Goal: Information Seeking & Learning: Compare options

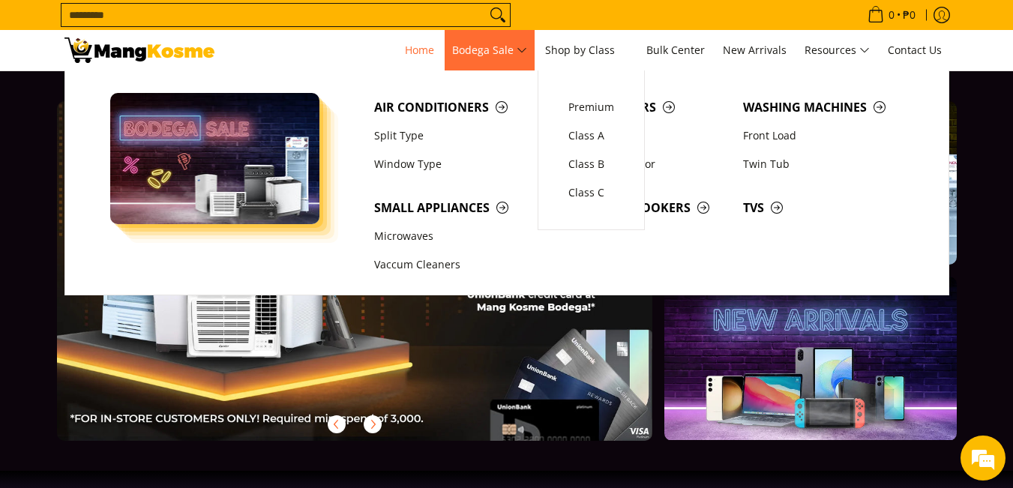
scroll to position [0, 596]
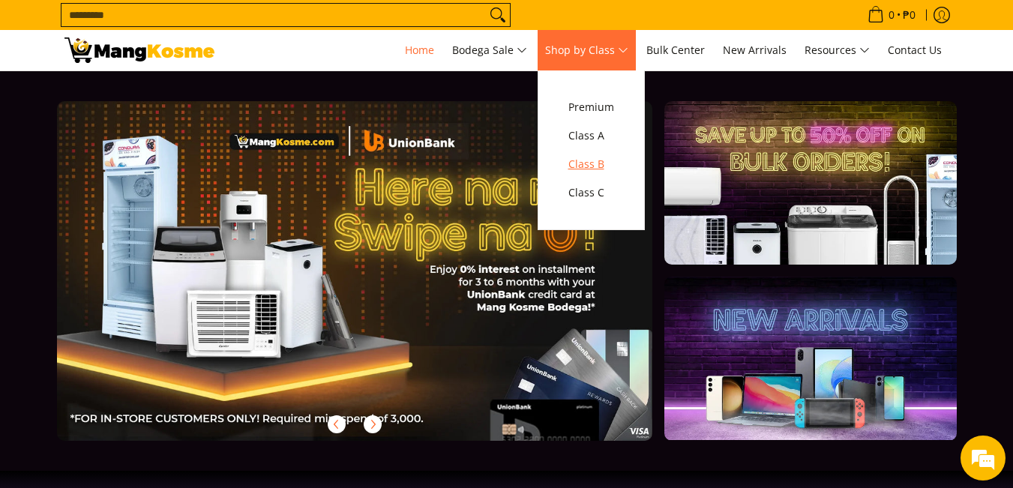
click at [595, 165] on span "Class B" at bounding box center [591, 164] width 46 height 19
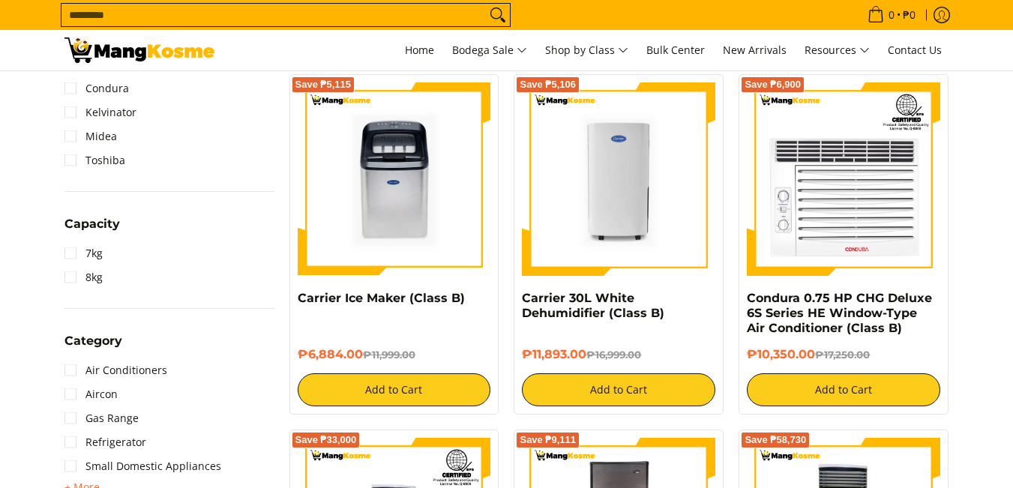
scroll to position [750, 0]
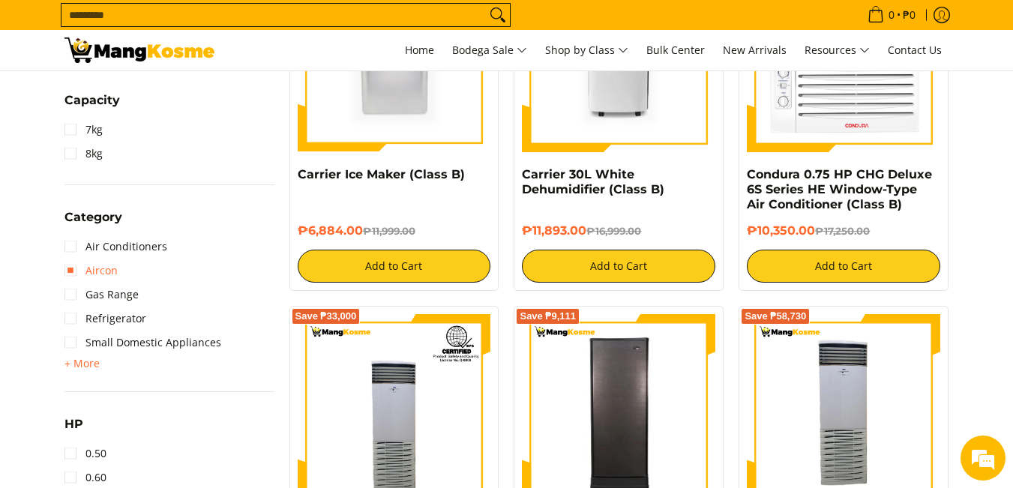
drag, startPoint x: 76, startPoint y: 270, endPoint x: 95, endPoint y: 269, distance: 18.8
click at [76, 270] on link "Aircon" at bounding box center [90, 271] width 53 height 24
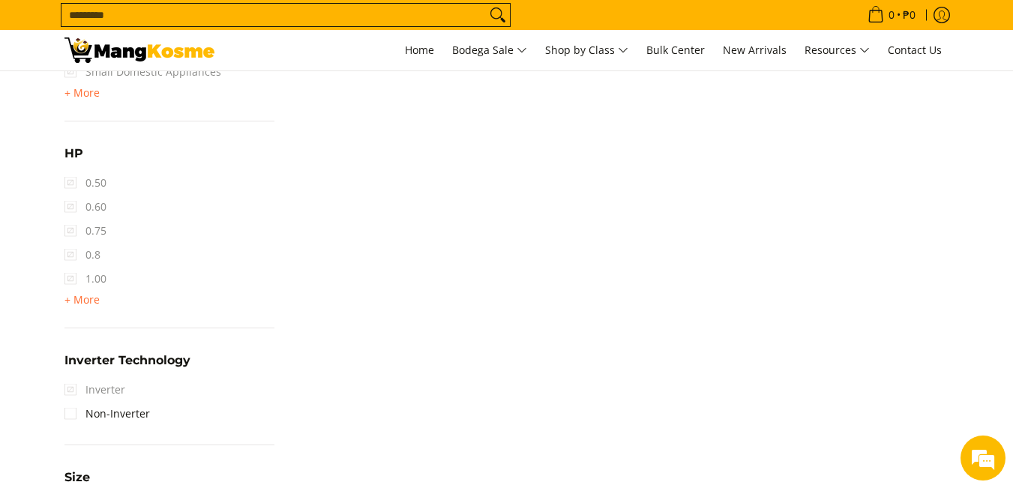
scroll to position [1021, 0]
click at [70, 229] on span "0.75" at bounding box center [85, 230] width 42 height 24
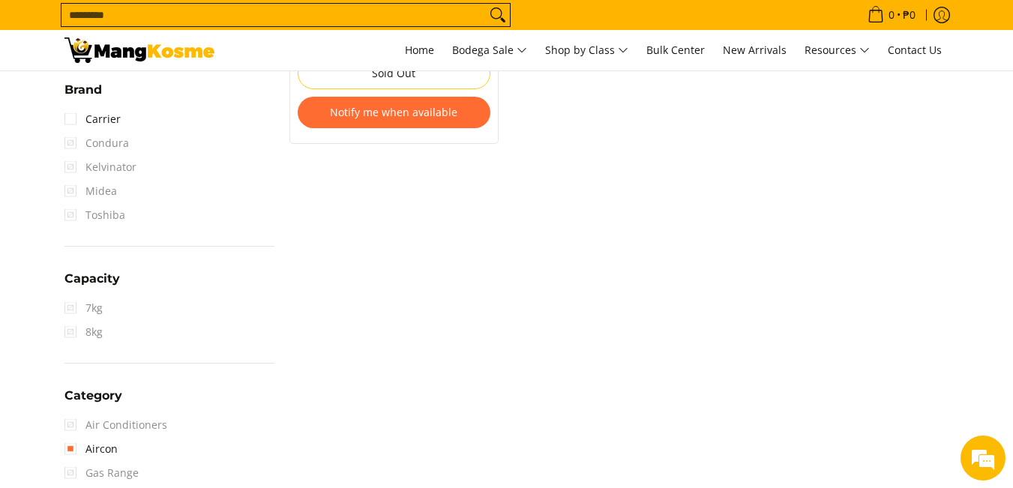
scroll to position [0, 0]
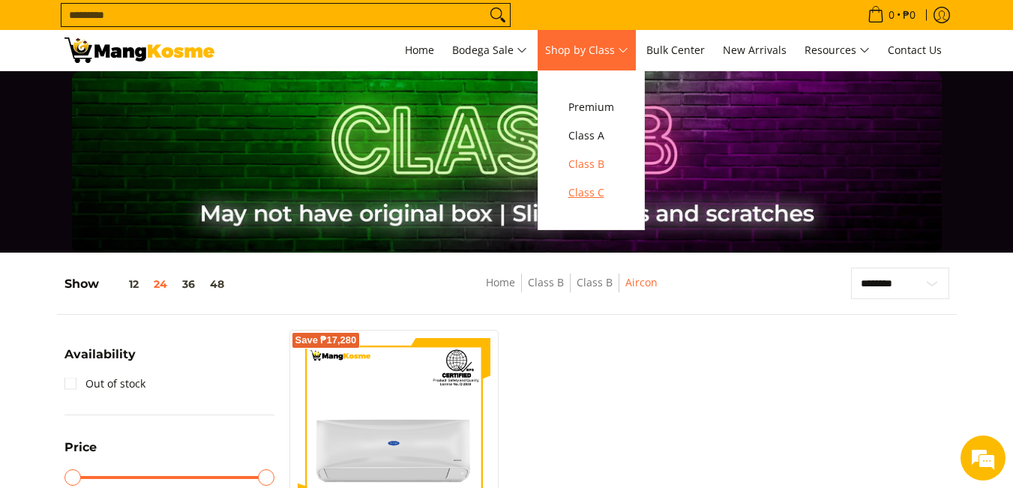
click at [592, 196] on span "Class C" at bounding box center [591, 193] width 46 height 19
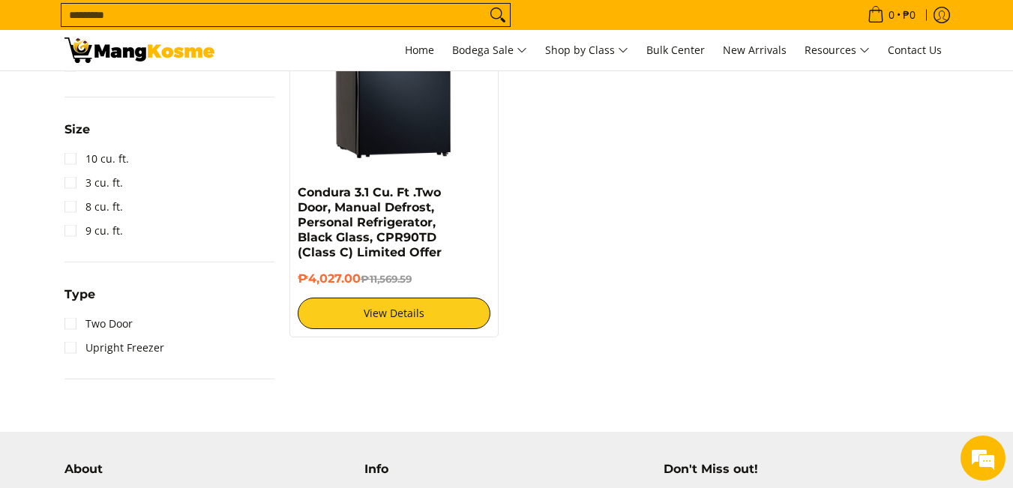
scroll to position [675, 0]
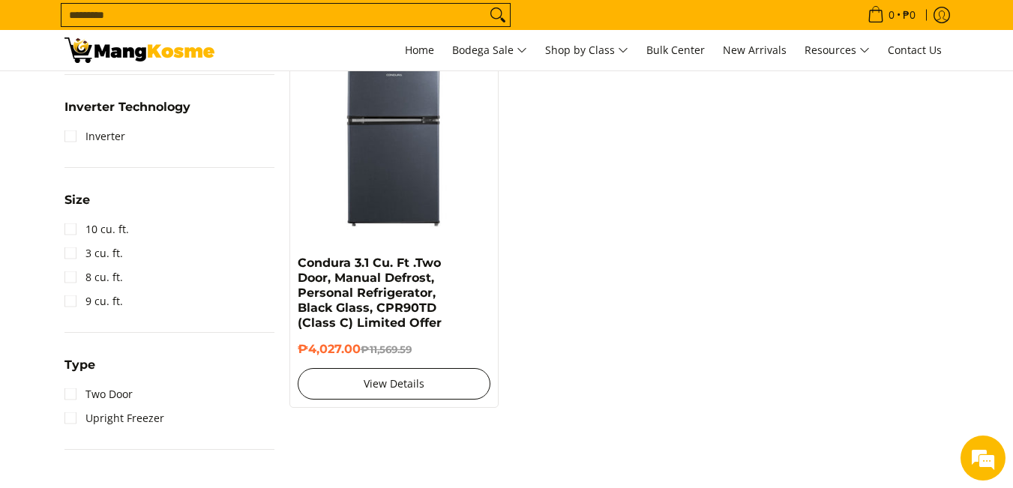
click at [371, 388] on link "View Details" at bounding box center [394, 383] width 193 height 31
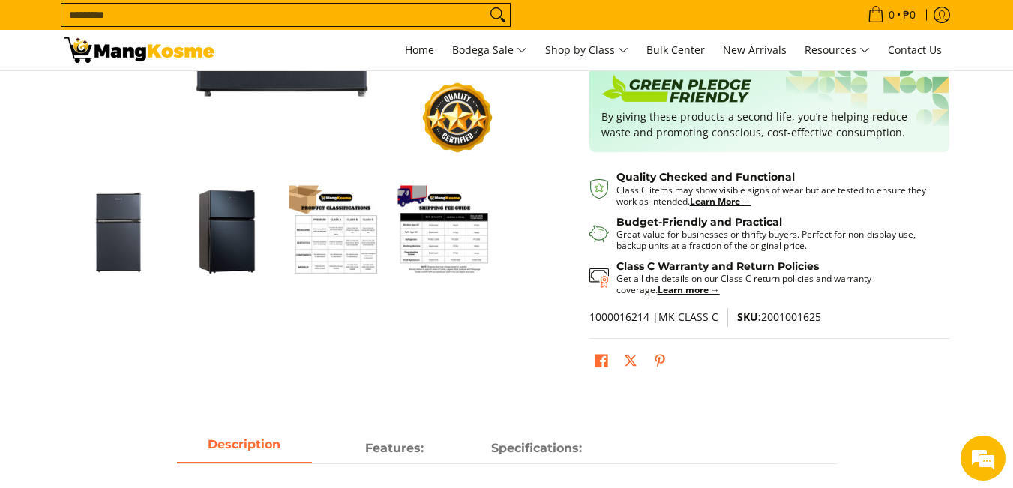
click at [224, 242] on img "Condura 3.1 Cu. Ft .Two Door, Manual Defrost, Personal Refrigerator, Black Glas…" at bounding box center [228, 232] width 94 height 94
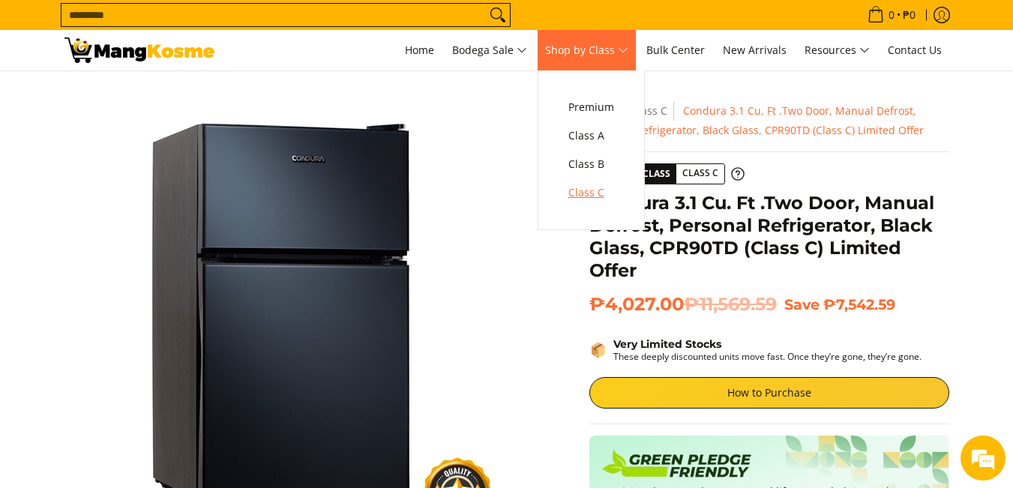
click at [598, 190] on span "Class C" at bounding box center [591, 193] width 46 height 19
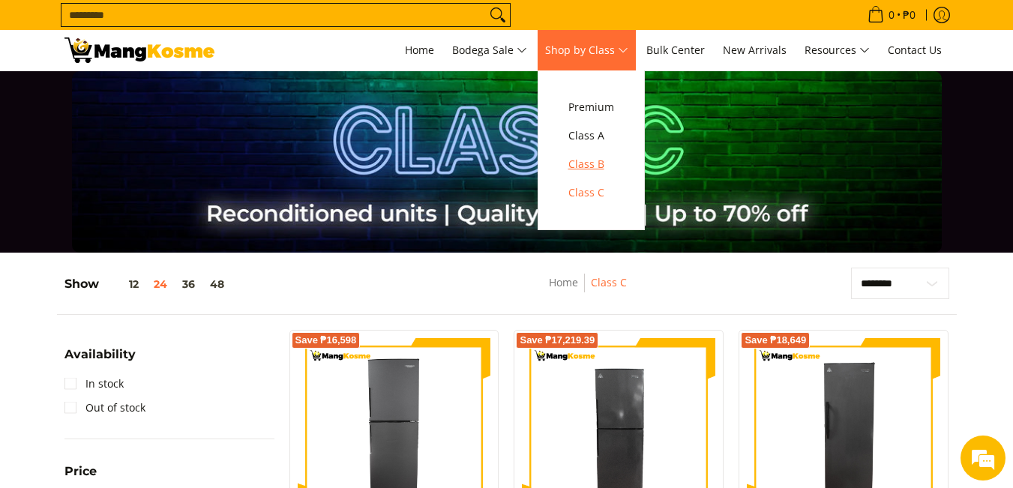
click at [599, 163] on span "Class B" at bounding box center [591, 164] width 46 height 19
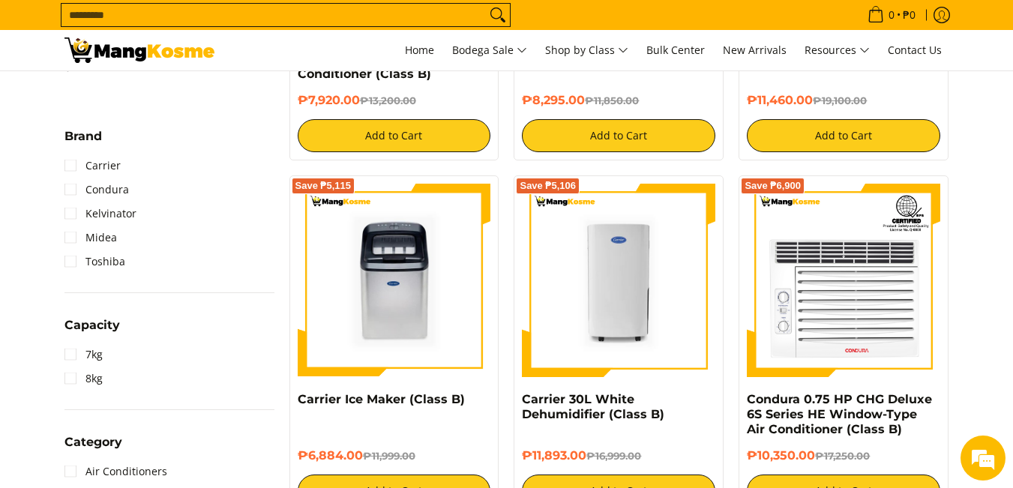
scroll to position [825, 0]
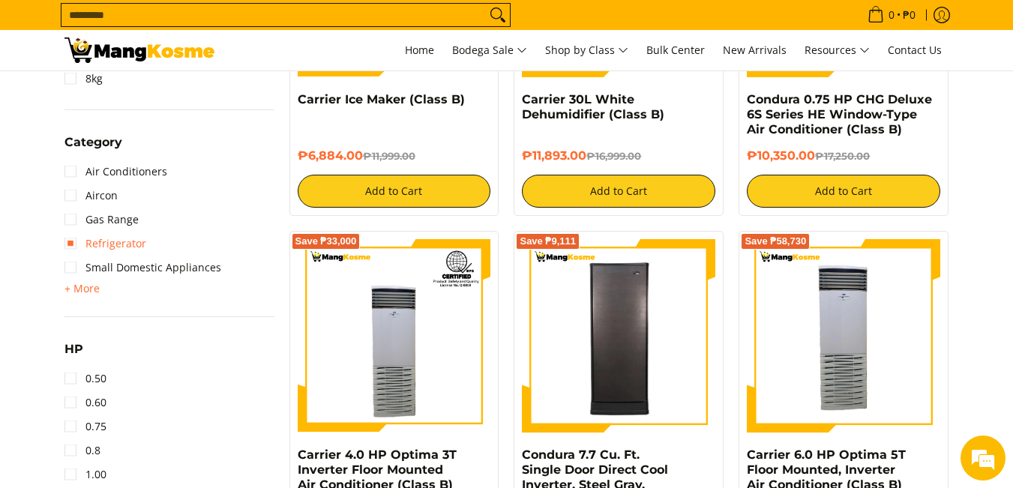
click at [79, 244] on link "Refrigerator" at bounding box center [105, 244] width 82 height 24
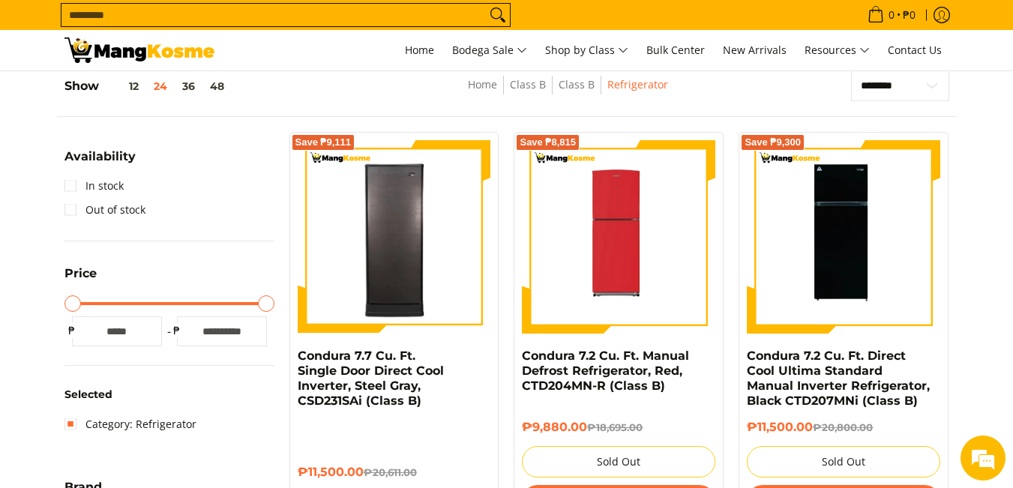
scroll to position [196, 0]
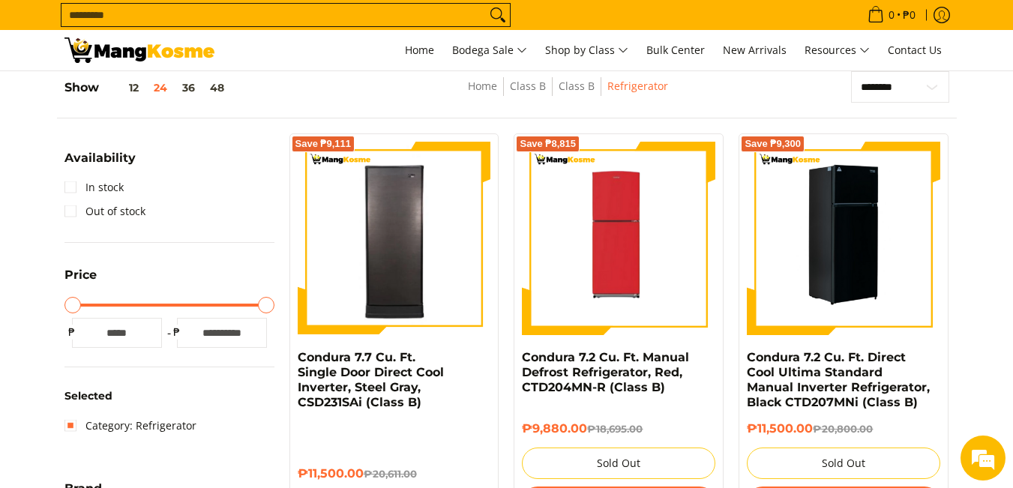
click at [835, 237] on img at bounding box center [843, 238] width 193 height 193
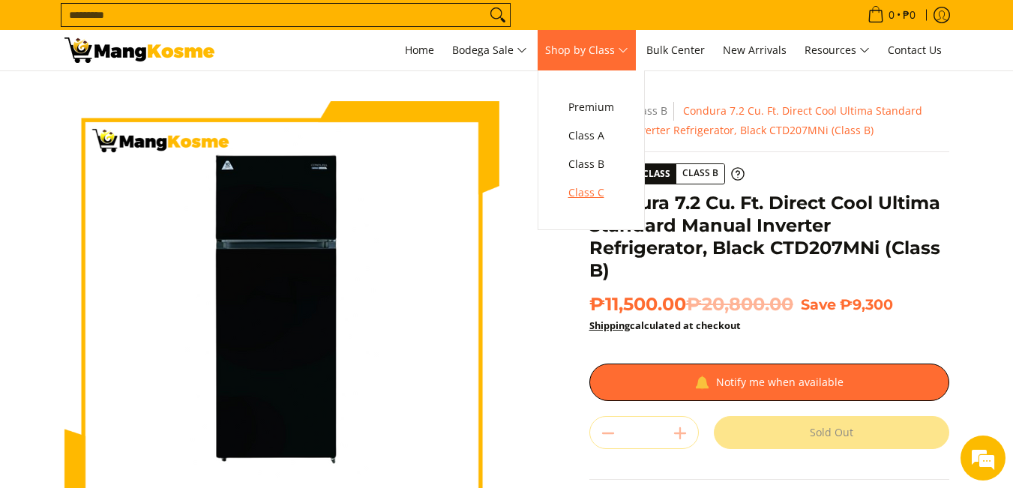
click at [601, 193] on span "Class C" at bounding box center [591, 193] width 46 height 19
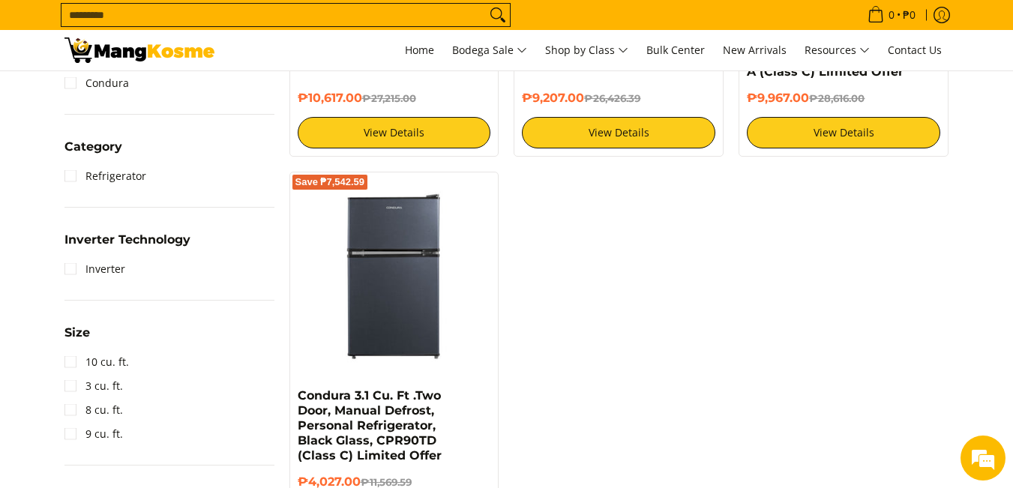
scroll to position [525, 0]
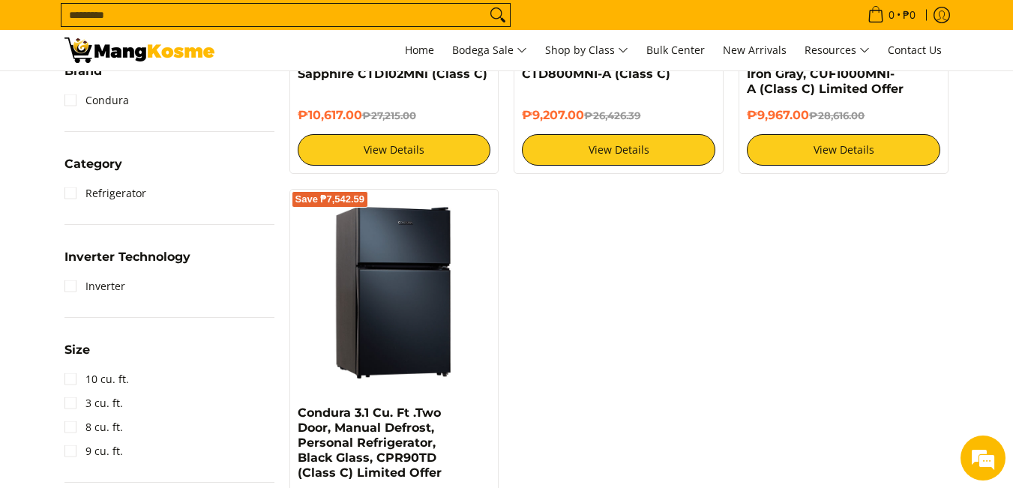
click at [365, 271] on img at bounding box center [394, 293] width 193 height 193
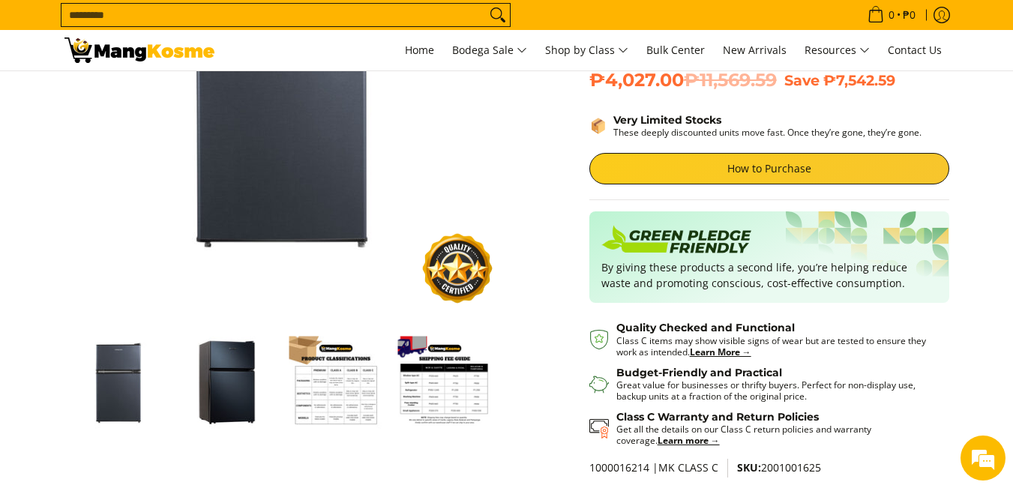
scroll to position [225, 0]
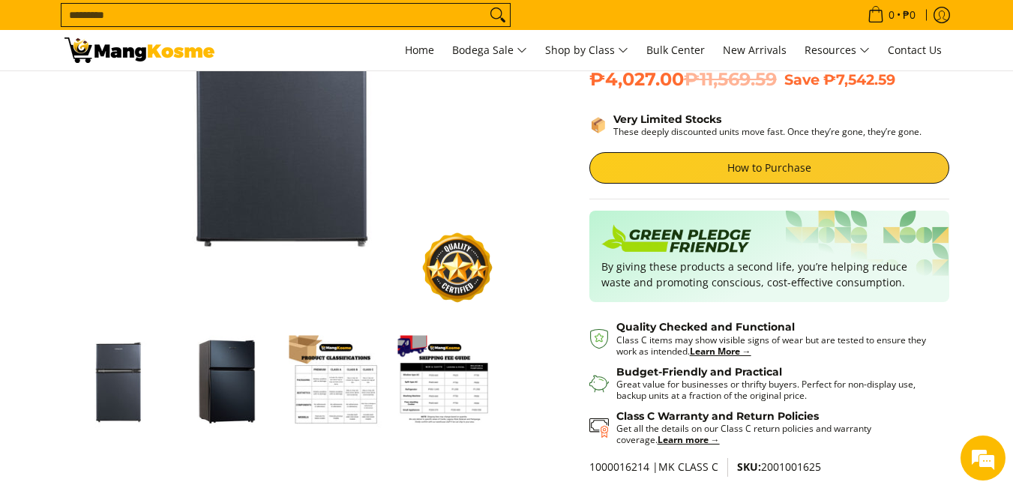
click at [241, 371] on img "Condura 3.1 Cu. Ft .Two Door, Manual Defrost, Personal Refrigerator, Black Glas…" at bounding box center [228, 382] width 94 height 94
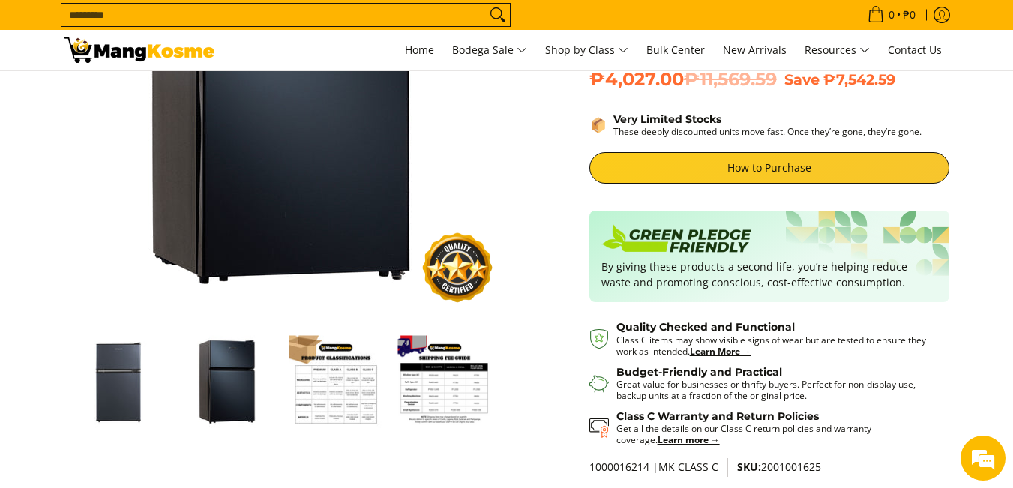
click at [107, 367] on img "condura-3.1-cubic-feet-refrigerator-class-c-full-view-mang-kosme" at bounding box center [119, 382] width 94 height 94
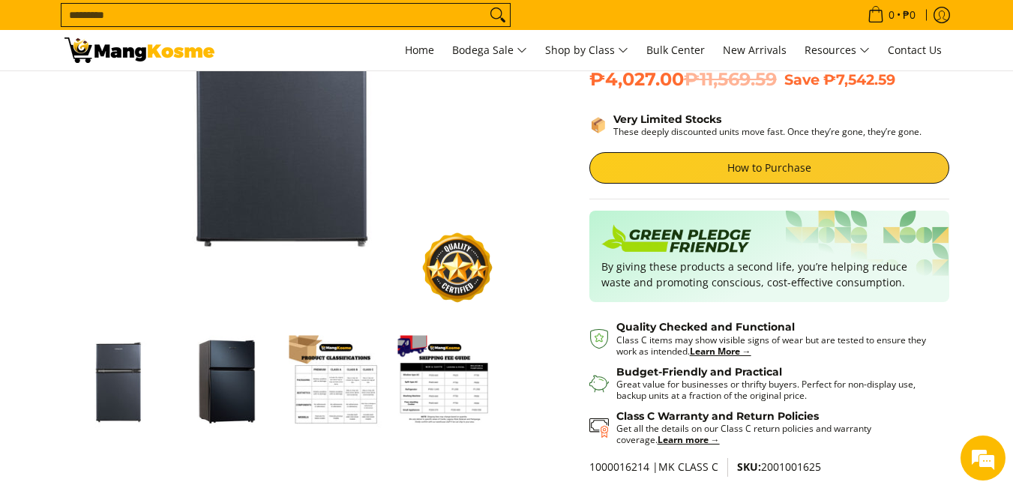
click at [346, 400] on img "Condura 3.1 Cu. Ft .Two Door, Manual Defrost, Personal Refrigerator, Black Glas…" at bounding box center [336, 382] width 94 height 94
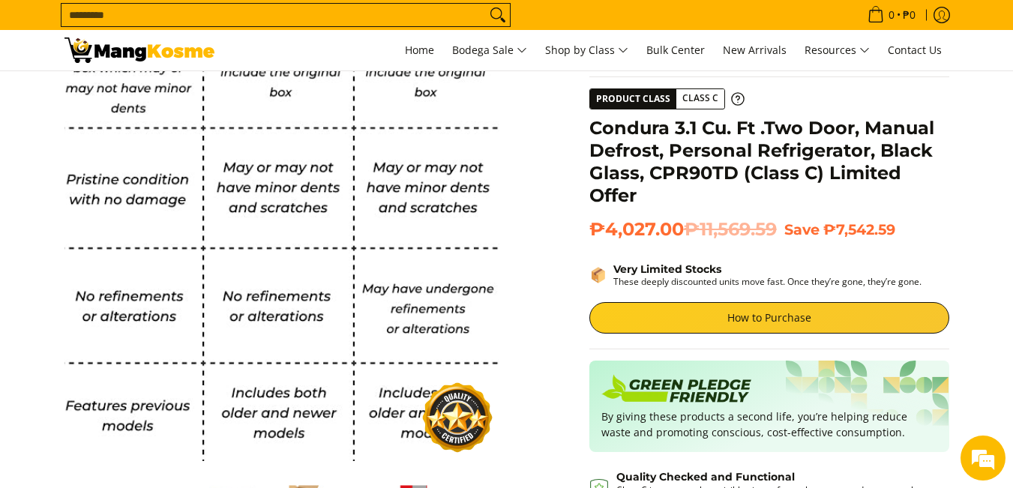
scroll to position [0, 0]
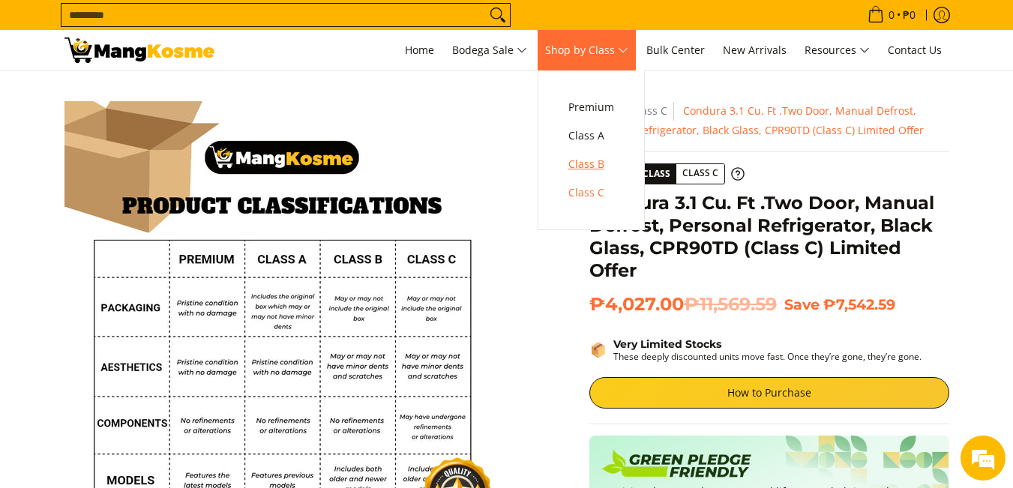
click at [594, 166] on span "Class B" at bounding box center [591, 164] width 46 height 19
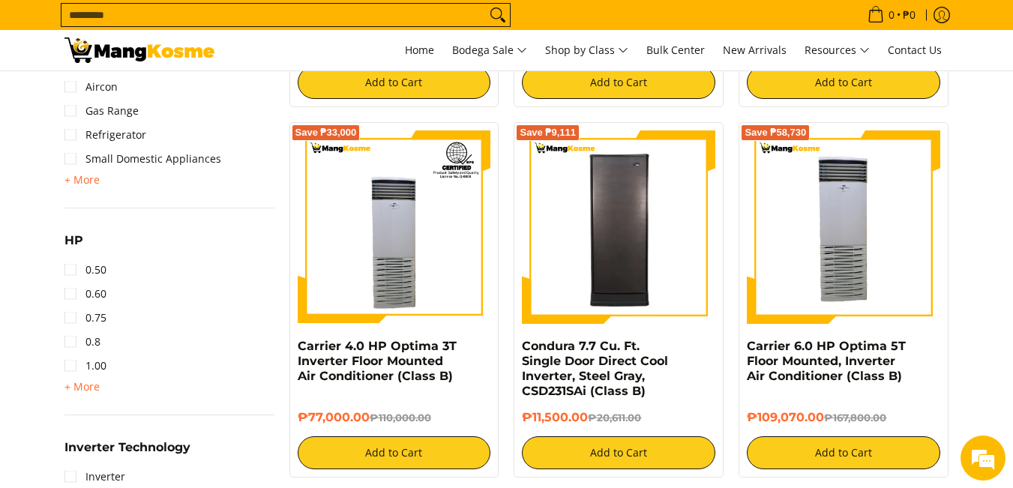
scroll to position [900, 0]
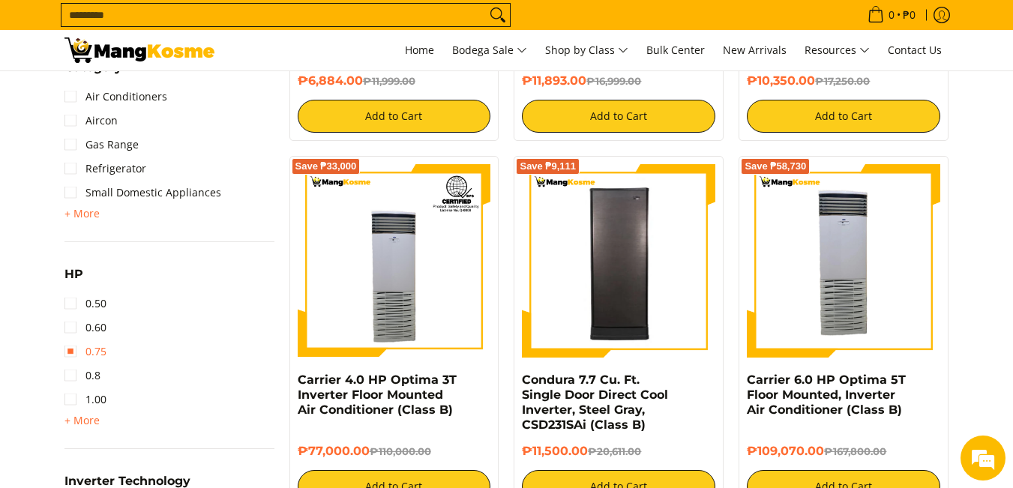
click at [70, 355] on link "0.75" at bounding box center [85, 352] width 42 height 24
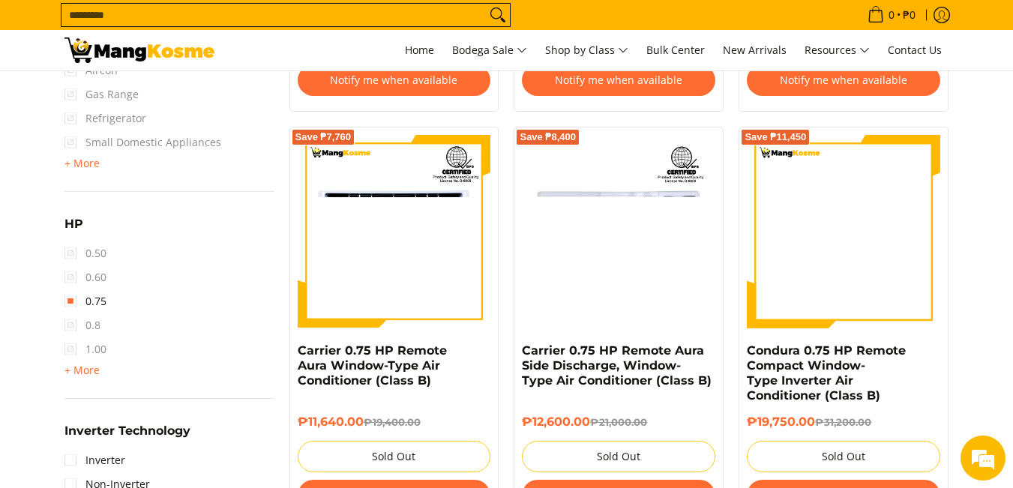
scroll to position [1171, 0]
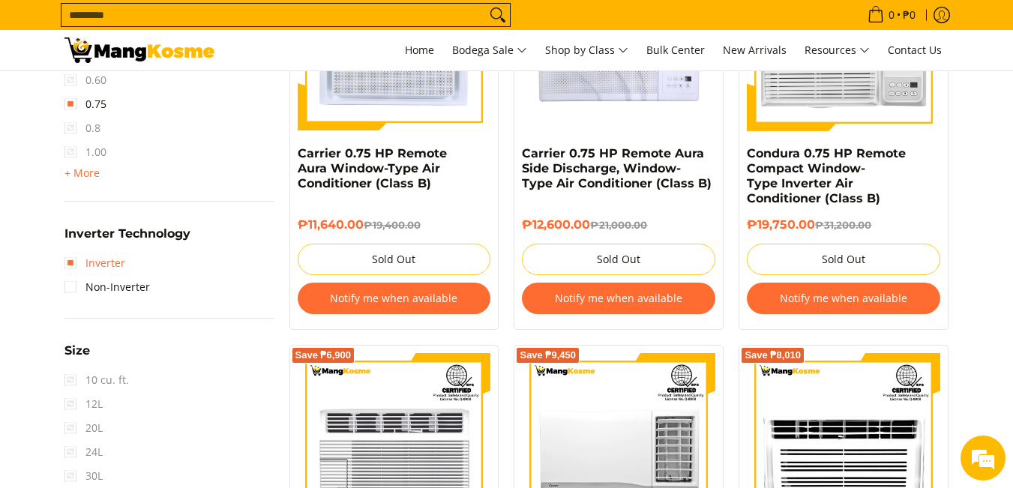
click at [71, 259] on link "Inverter" at bounding box center [94, 263] width 61 height 24
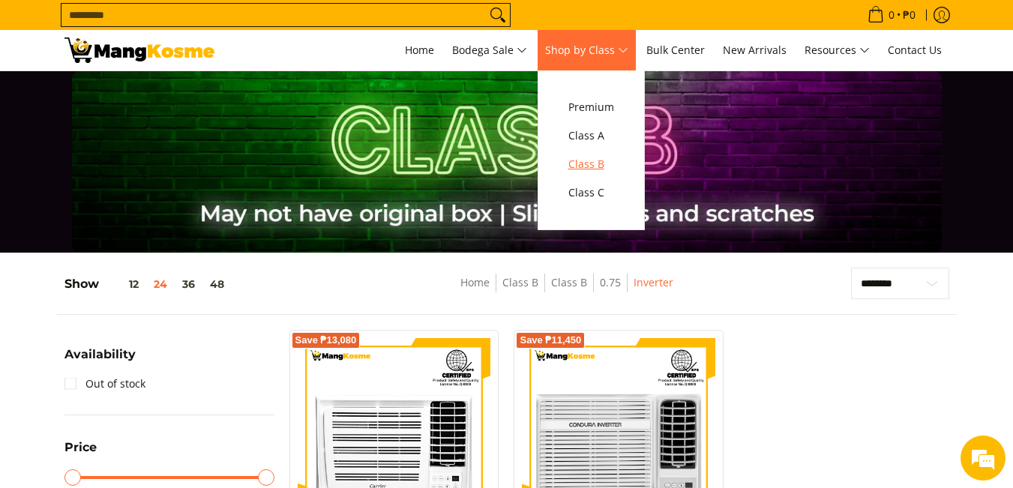
click at [592, 163] on span "Class B" at bounding box center [591, 164] width 46 height 19
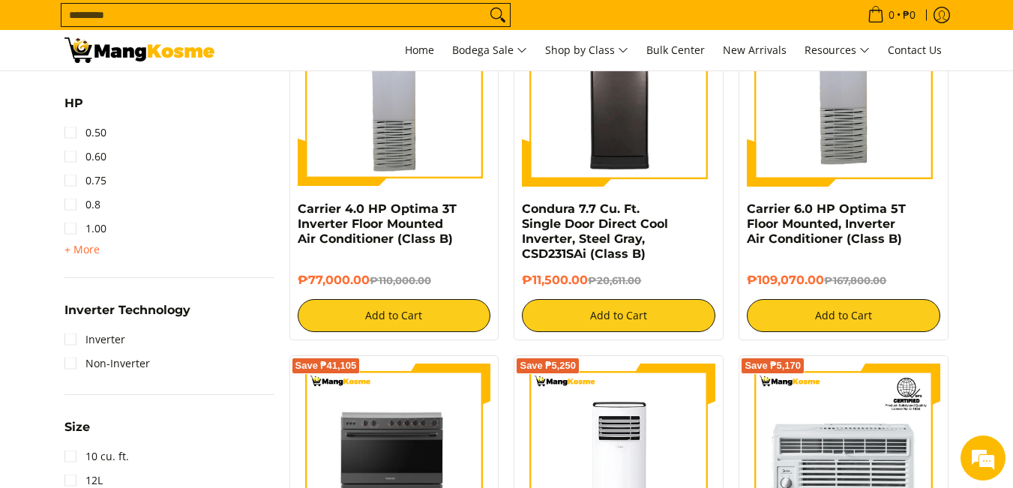
scroll to position [1125, 0]
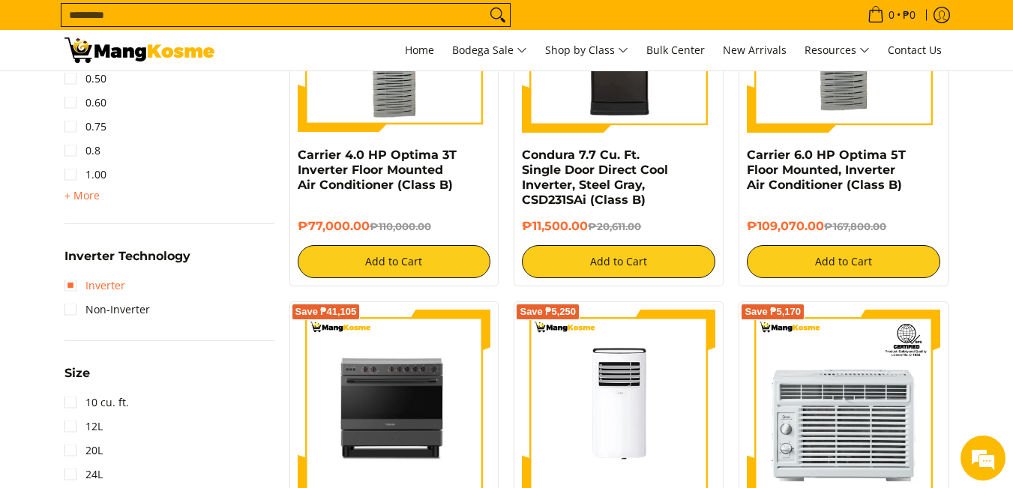
click at [71, 286] on link "Inverter" at bounding box center [94, 286] width 61 height 24
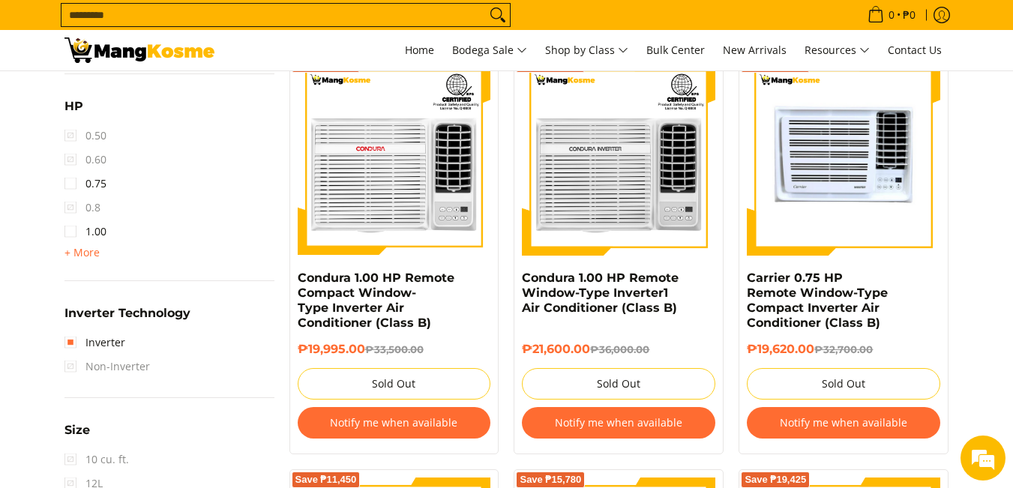
scroll to position [1096, 0]
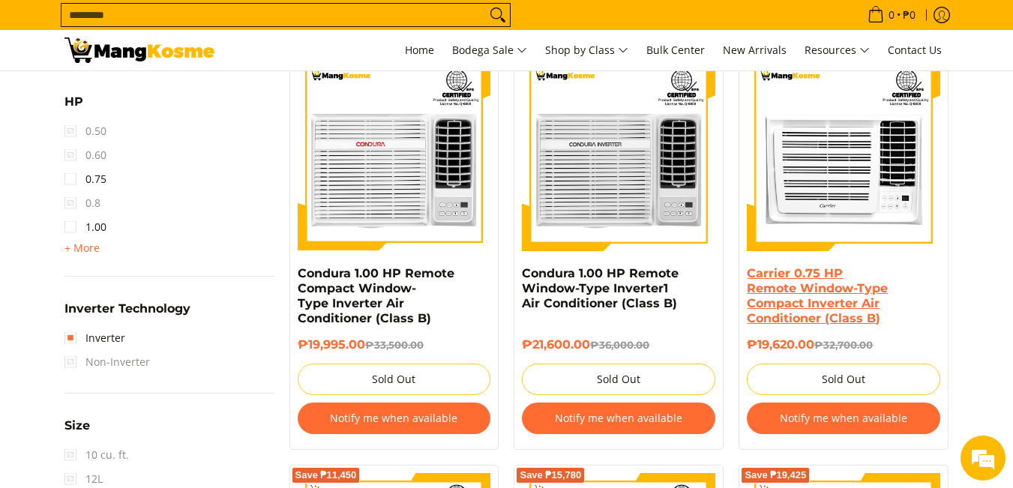
click at [802, 284] on link "Carrier 0.75 HP Remote Window-Type Compact Inverter Air Conditioner (Class B)" at bounding box center [817, 295] width 141 height 59
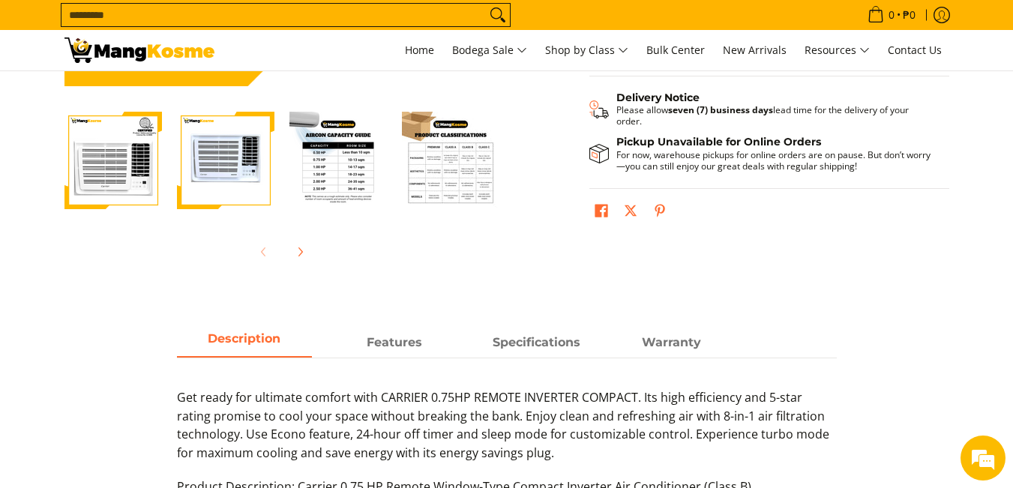
click at [460, 150] on img "Carrier 0.75 HP Remote Window-Type Compact Inverter Air Conditioner (Class B)-4" at bounding box center [450, 160] width 97 height 97
click at [451, 175] on img "Carrier 0.75 HP Remote Window-Type Compact Inverter Air Conditioner (Class B)-4" at bounding box center [450, 160] width 97 height 97
click at [422, 169] on img "Carrier 0.75 HP Remote Window-Type Compact Inverter Air Conditioner (Class B)-4" at bounding box center [450, 160] width 97 height 97
click at [307, 254] on span "Next" at bounding box center [300, 252] width 18 height 18
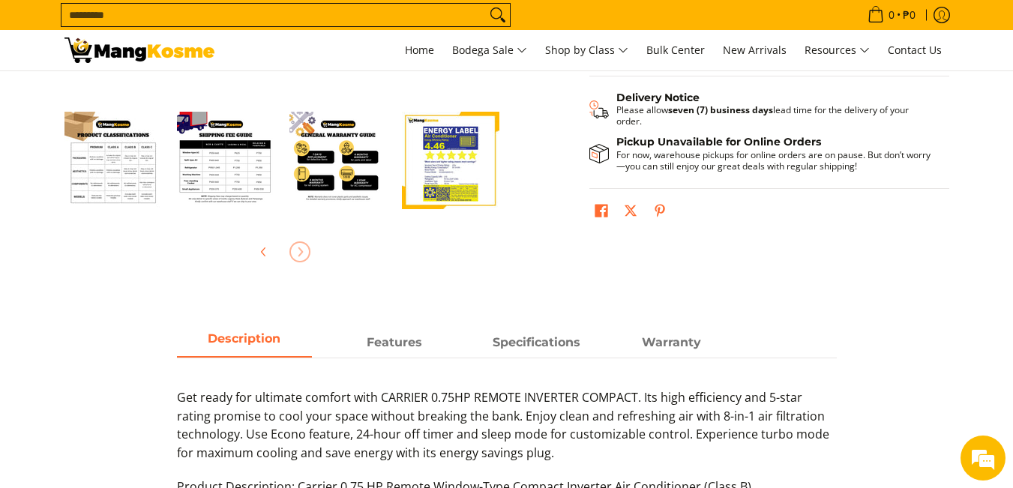
click at [310, 168] on img "general-warranty-guide-infographic-mang-kosme" at bounding box center [337, 160] width 97 height 97
click at [178, 176] on img "mang-kosme-shipping-fee-guide-infographic" at bounding box center [225, 160] width 97 height 97
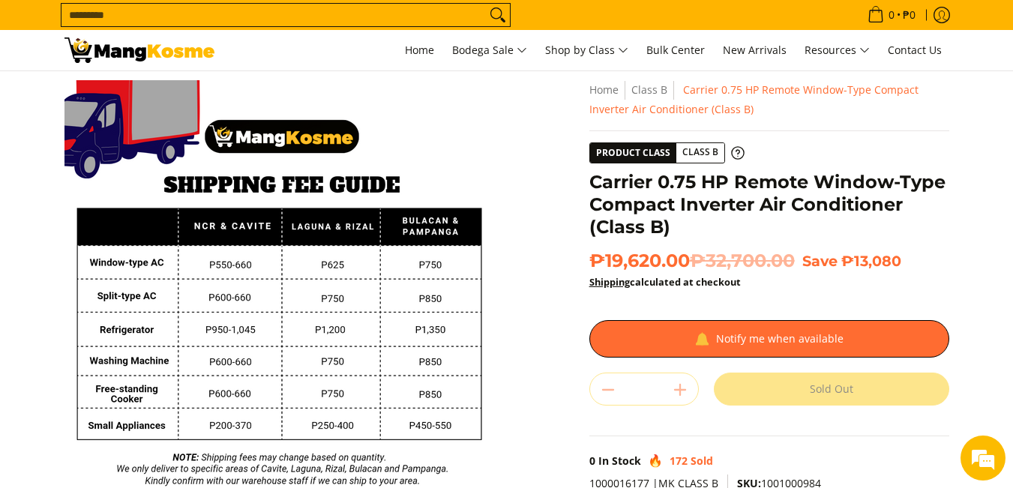
scroll to position [375, 0]
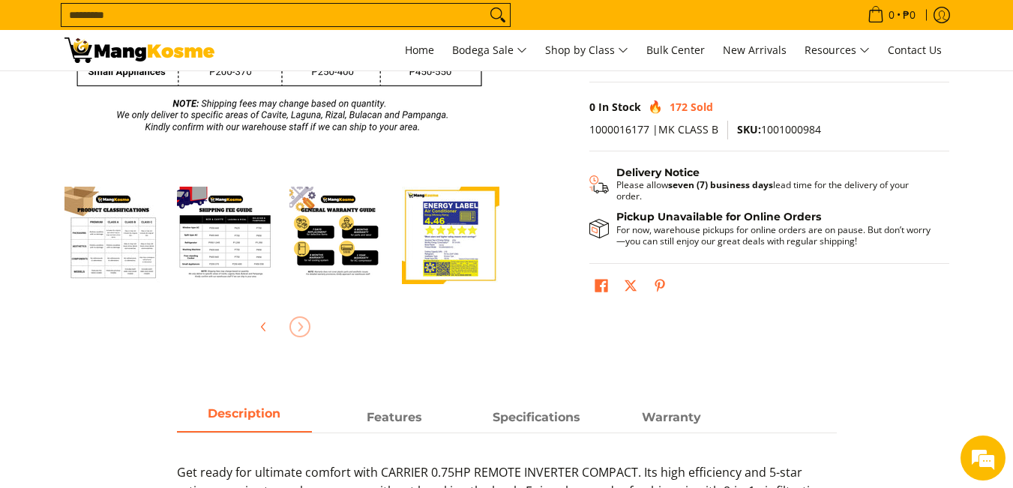
click at [228, 250] on img "mang-kosme-shipping-fee-guide-infographic" at bounding box center [225, 235] width 97 height 97
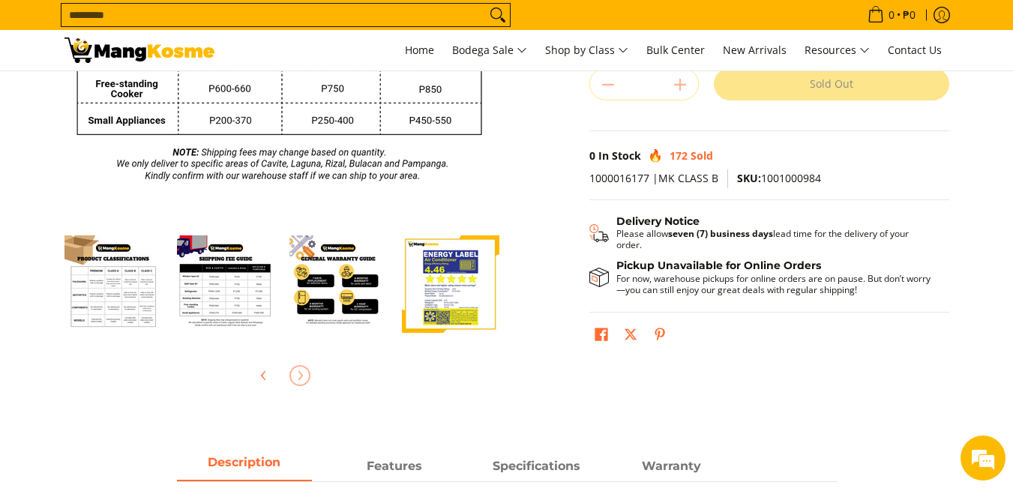
scroll to position [300, 0]
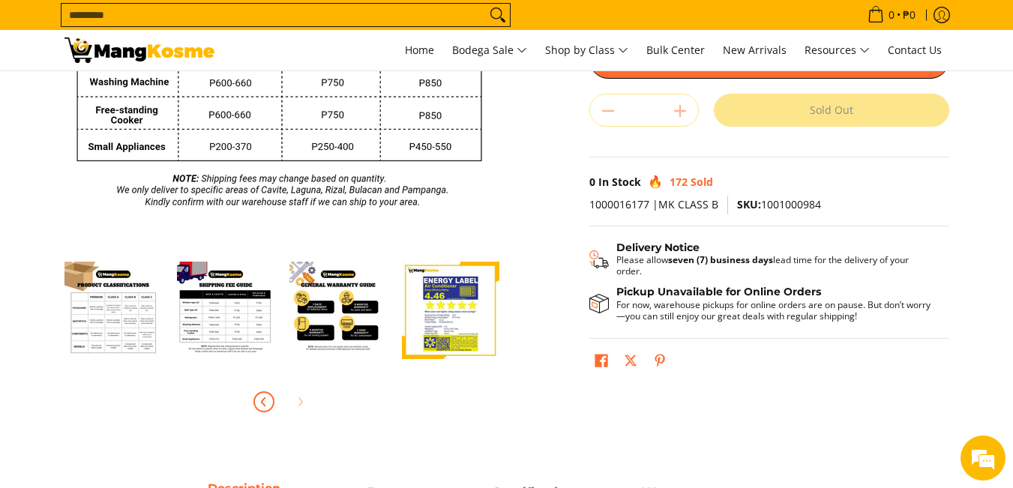
click at [259, 404] on icon "Previous" at bounding box center [264, 402] width 12 height 12
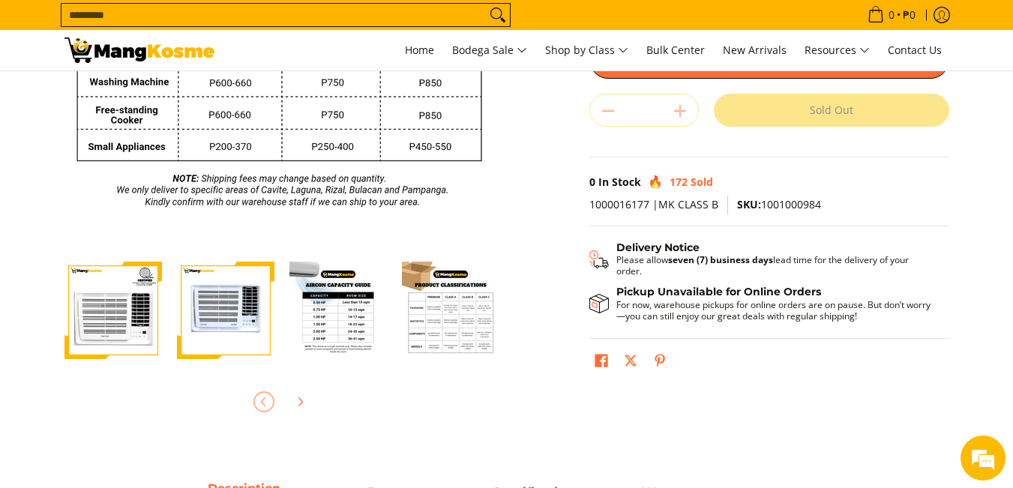
click at [453, 314] on img "Carrier 0.75 HP Remote Window-Type Compact Inverter Air Conditioner (Class B)-4" at bounding box center [450, 310] width 97 height 97
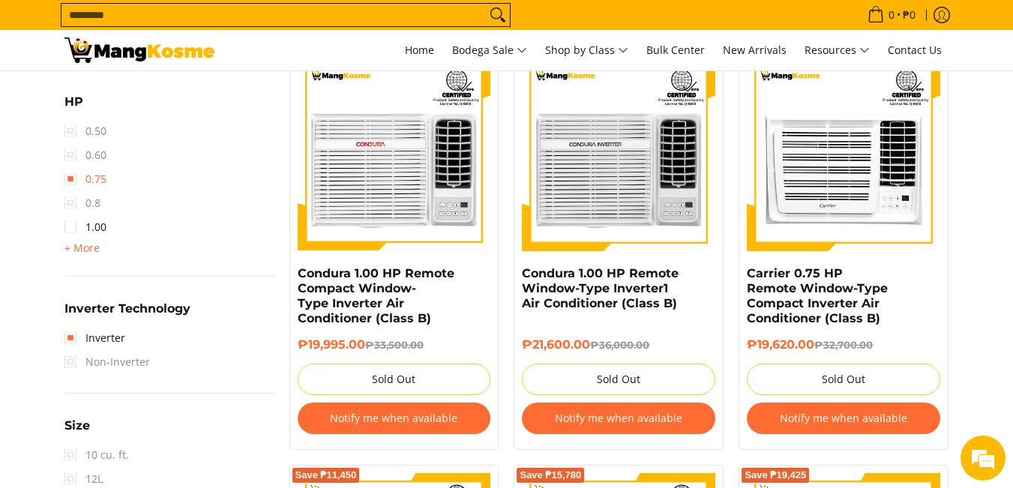
click at [71, 181] on link "0.75" at bounding box center [85, 179] width 42 height 24
